Goal: Task Accomplishment & Management: Use online tool/utility

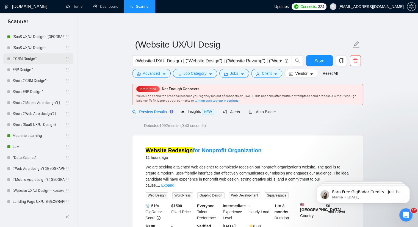
scroll to position [101, 0]
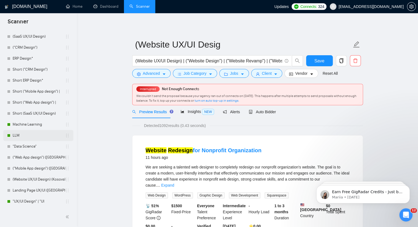
click at [26, 131] on link "LLM" at bounding box center [39, 135] width 52 height 11
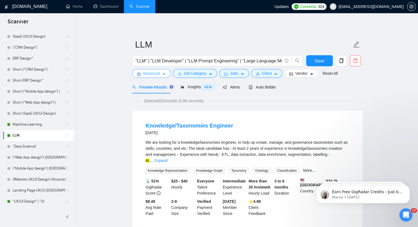
click at [164, 73] on icon "caret-down" at bounding box center [164, 74] width 4 height 4
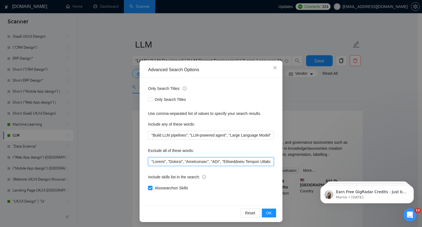
click at [148, 160] on input "text" at bounding box center [211, 161] width 126 height 9
paste input "[PERSON_NAME]"
type input ""[PERSON_NAME][URL]", "[PERSON_NAME]", "Blender", "Javascript", "CSS", "Quantit…"
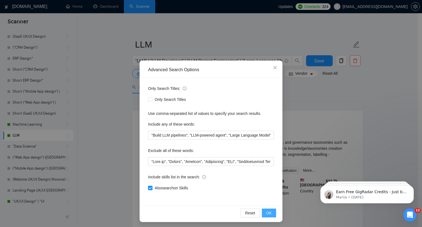
click at [267, 212] on span "OK" at bounding box center [268, 213] width 5 height 6
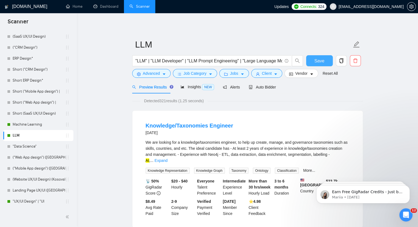
click at [313, 62] on button "Save" at bounding box center [319, 60] width 27 height 11
